Goal: Find specific page/section: Find specific page/section

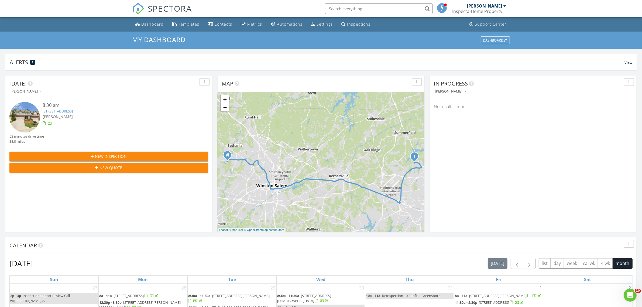
scroll to position [501, 653]
click at [66, 112] on link "[STREET_ADDRESS]" at bounding box center [58, 111] width 30 height 5
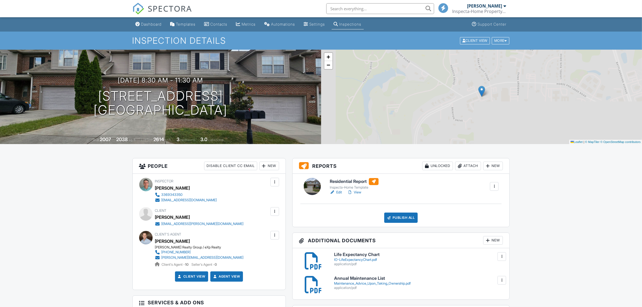
click at [349, 180] on h6 "Residential Report" at bounding box center [354, 181] width 49 height 7
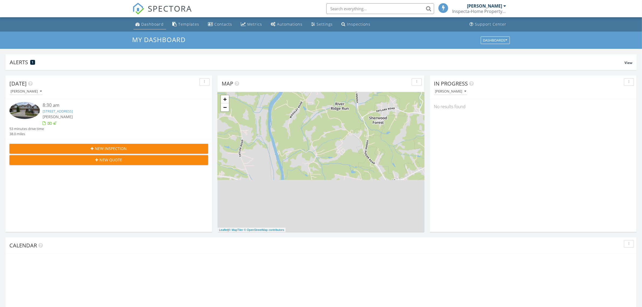
scroll to position [3, 3]
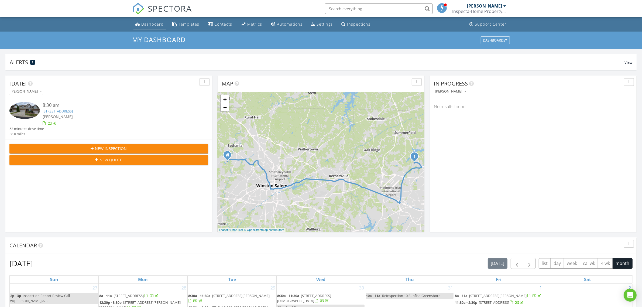
click at [156, 23] on div "Dashboard" at bounding box center [153, 24] width 22 height 5
